Goal: Transaction & Acquisition: Subscribe to service/newsletter

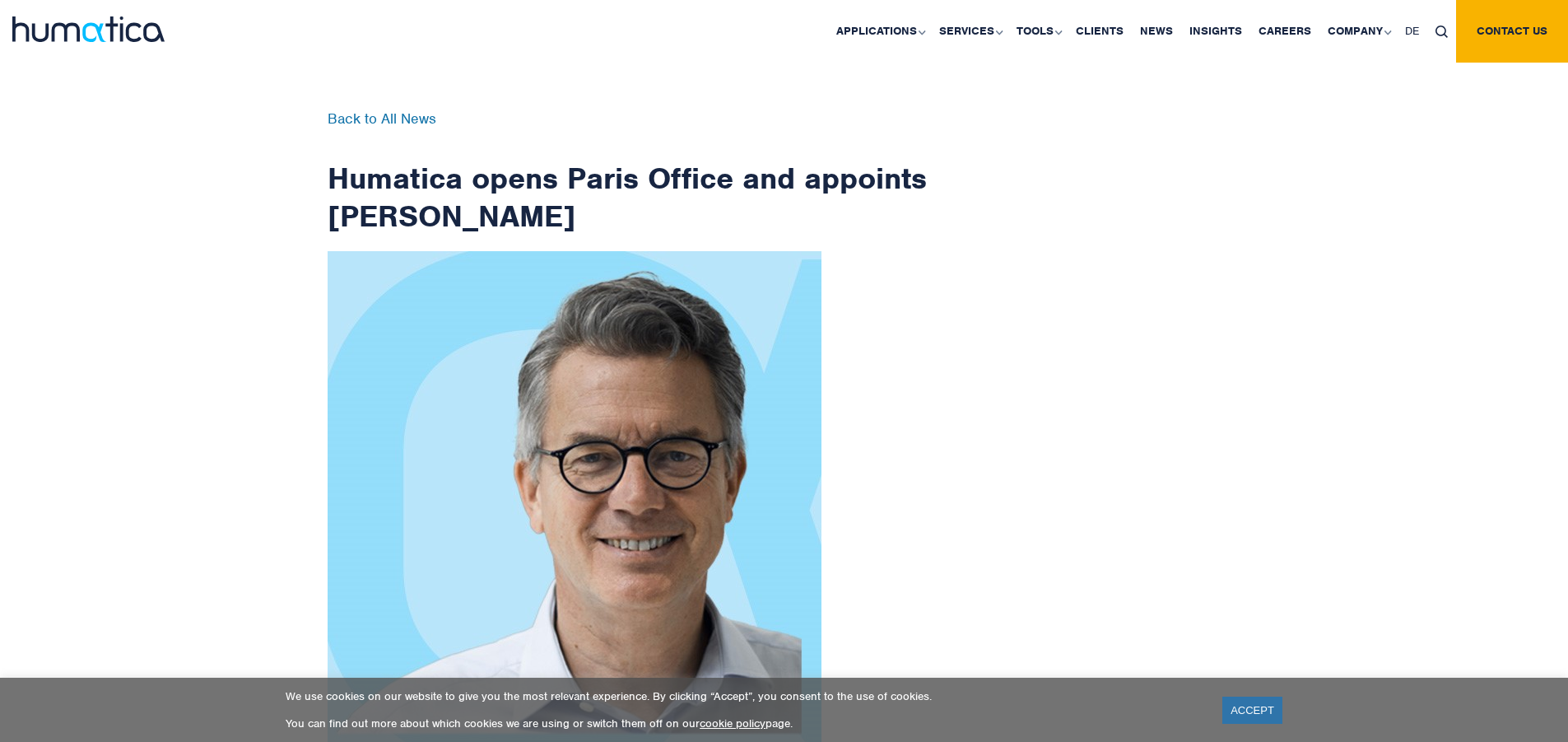
scroll to position [2628, 0]
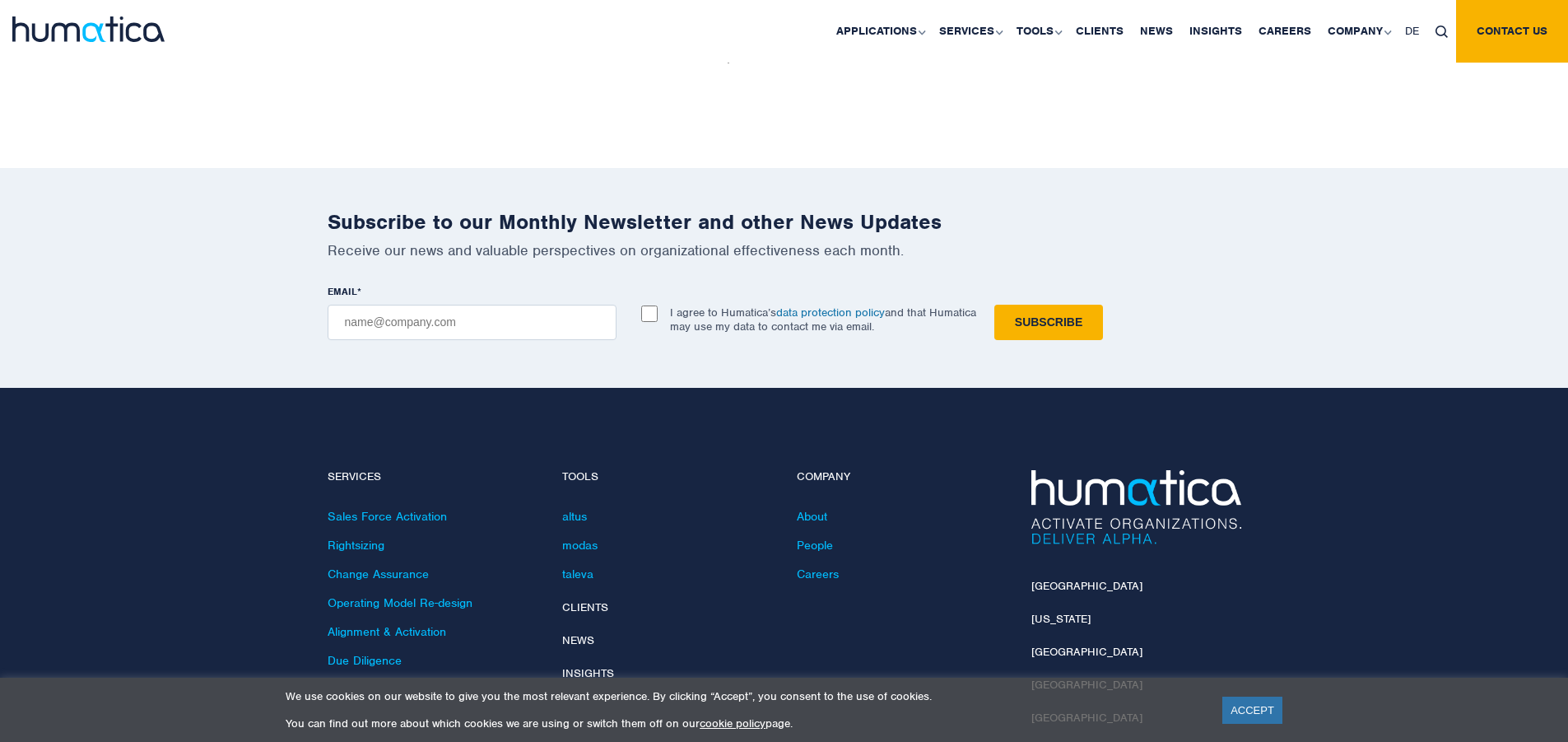
checkbox input "true"
type input "[EMAIL_ADDRESS][DOMAIN_NAME]"
click at [994, 305] on input "Subscribe" at bounding box center [1048, 323] width 108 height 36
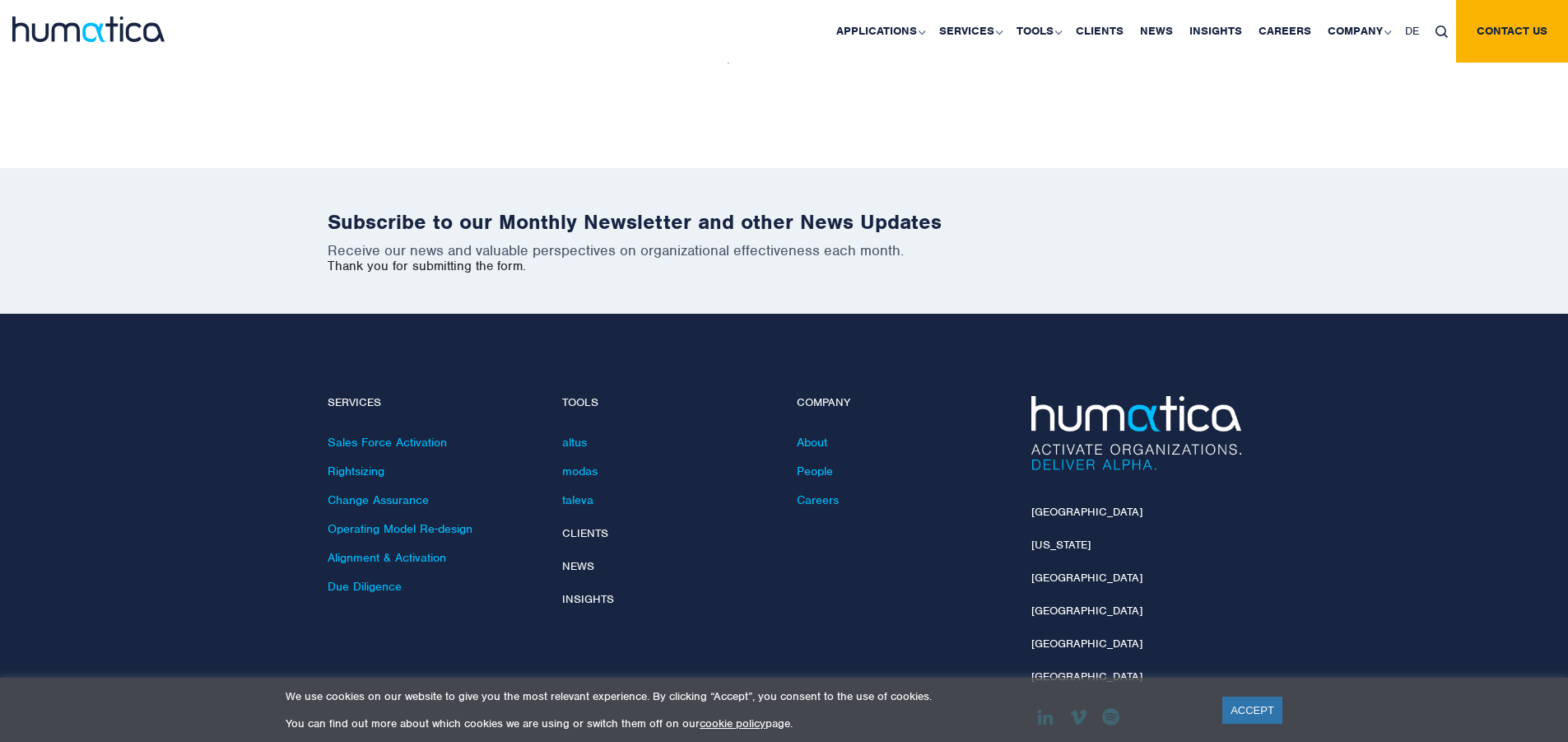
scroll to position [2554, 0]
